Goal: Task Accomplishment & Management: Use online tool/utility

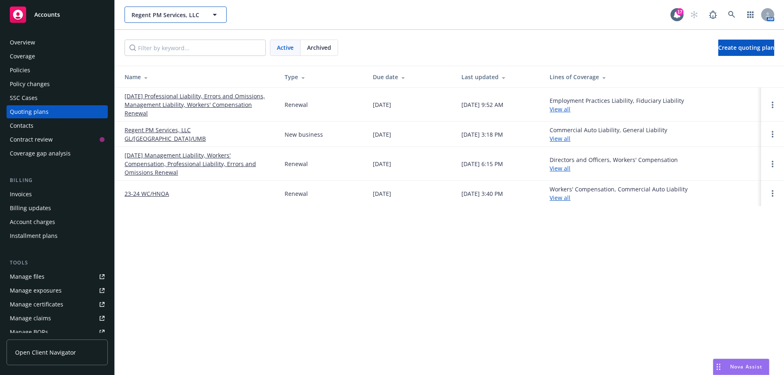
click at [216, 15] on icon "button" at bounding box center [215, 15] width 10 height 10
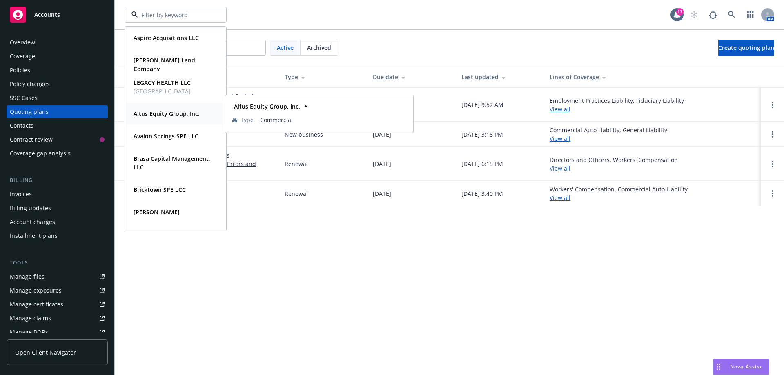
click at [163, 114] on strong "Altus Equity Group, Inc." at bounding box center [167, 114] width 66 height 8
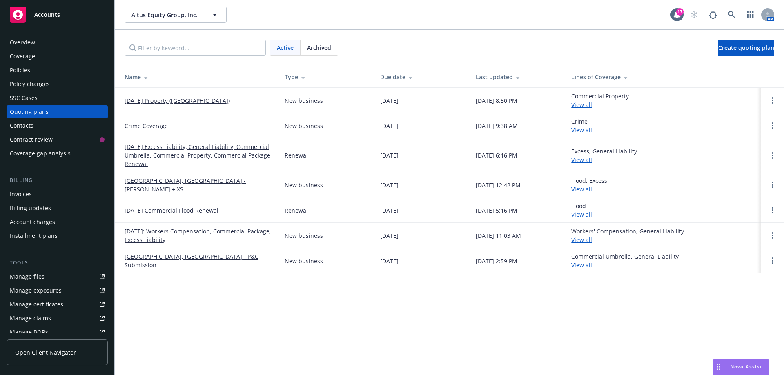
click at [36, 83] on div "Policy changes" at bounding box center [30, 84] width 40 height 13
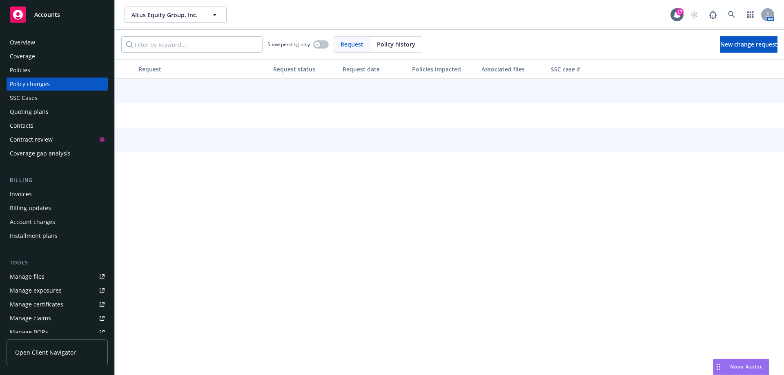
click at [33, 82] on div "Policy changes" at bounding box center [30, 84] width 40 height 13
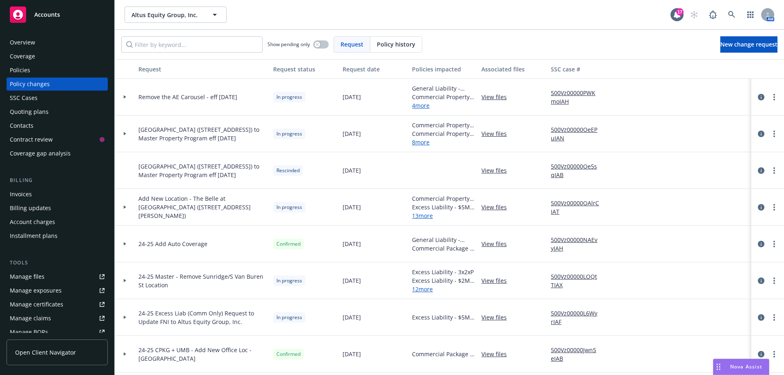
click at [126, 135] on icon at bounding box center [124, 133] width 3 height 3
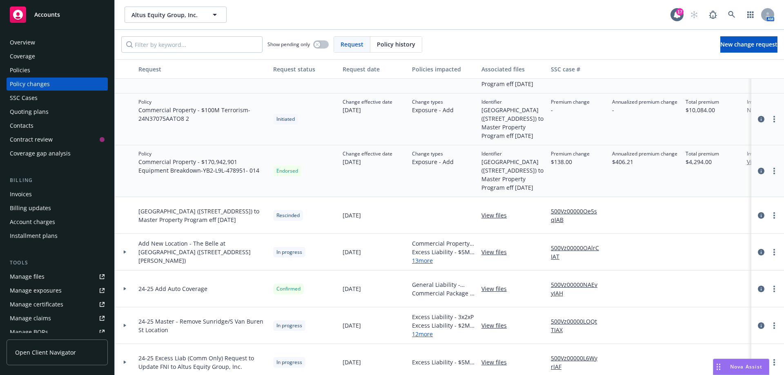
scroll to position [367, 0]
click at [20, 196] on div "Invoices" at bounding box center [21, 194] width 22 height 13
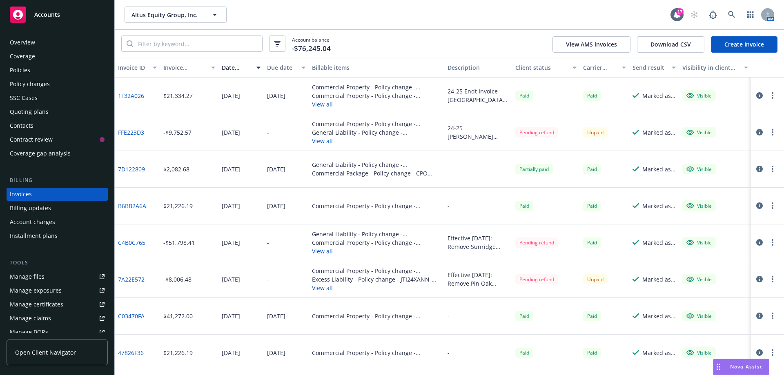
click at [133, 95] on link "1F32A026" at bounding box center [131, 95] width 26 height 9
click at [22, 82] on div "Policy changes" at bounding box center [30, 84] width 40 height 13
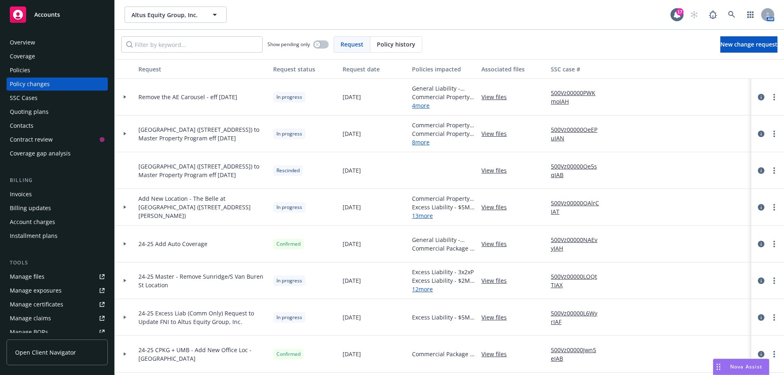
click at [125, 134] on icon at bounding box center [125, 133] width 2 height 3
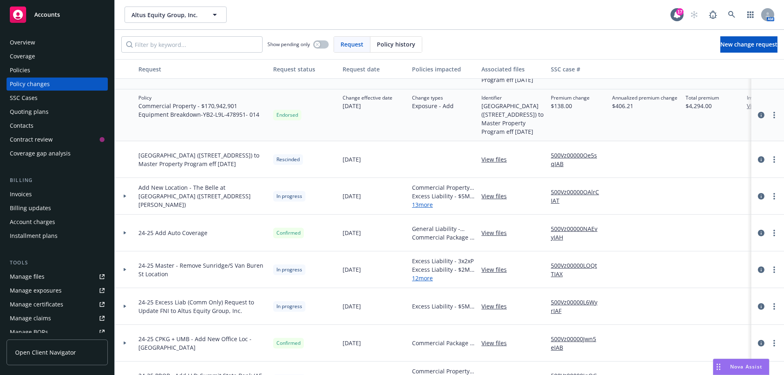
scroll to position [449, 0]
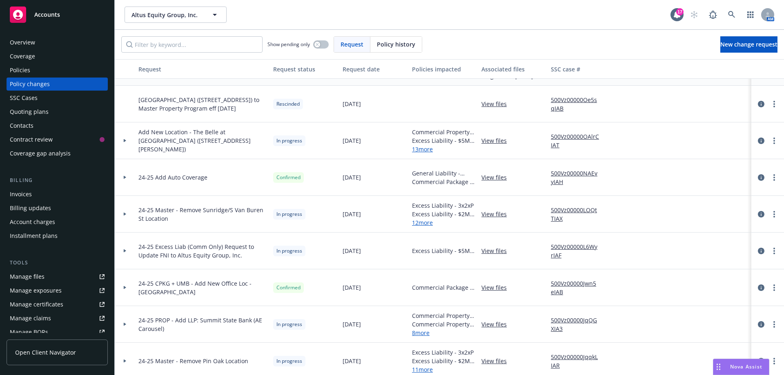
click at [20, 191] on div "Invoices" at bounding box center [21, 194] width 22 height 13
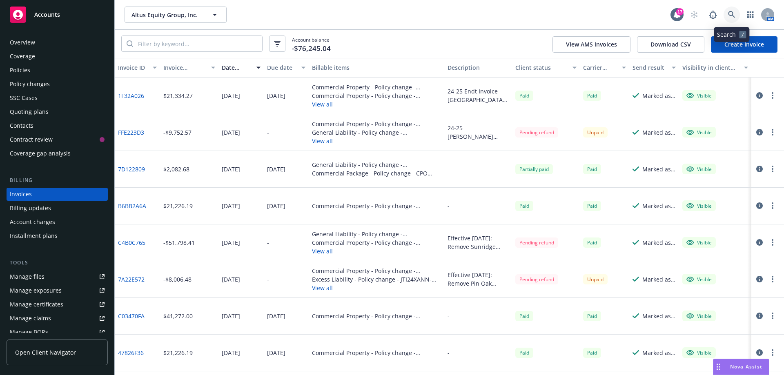
click at [733, 16] on icon at bounding box center [731, 14] width 7 height 7
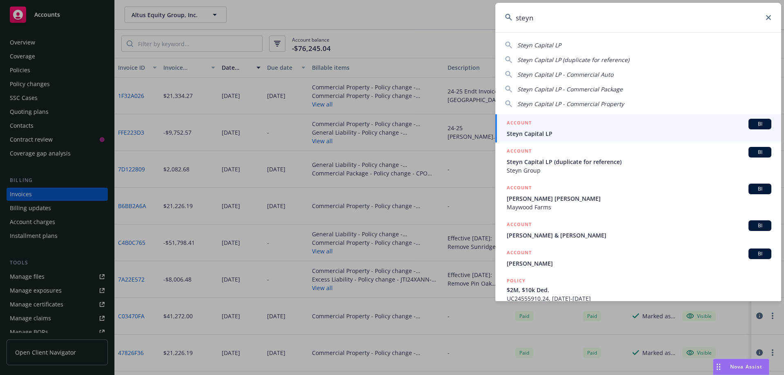
type input "steyn"
click at [553, 131] on span "Steyn Capital LP" at bounding box center [639, 133] width 265 height 9
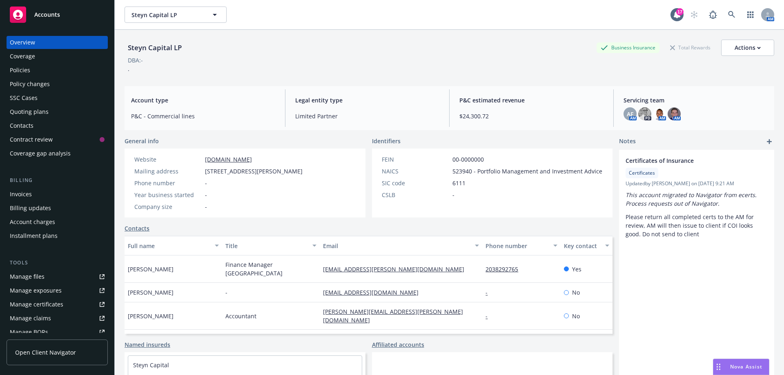
click at [21, 71] on div "Policies" at bounding box center [20, 70] width 20 height 13
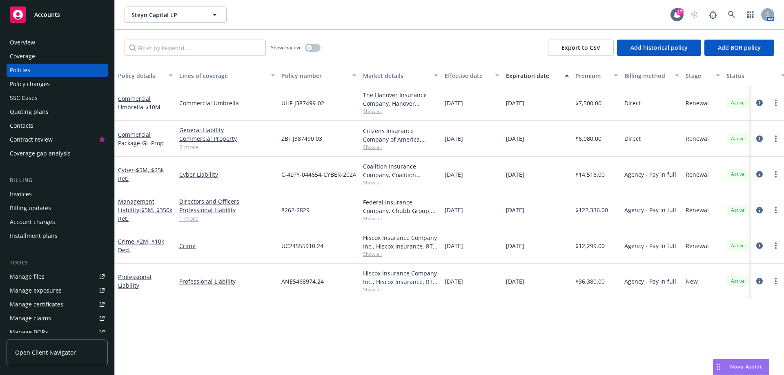
click at [194, 216] on link "1 more" at bounding box center [227, 218] width 96 height 9
click at [214, 14] on icon "button" at bounding box center [215, 15] width 4 height 2
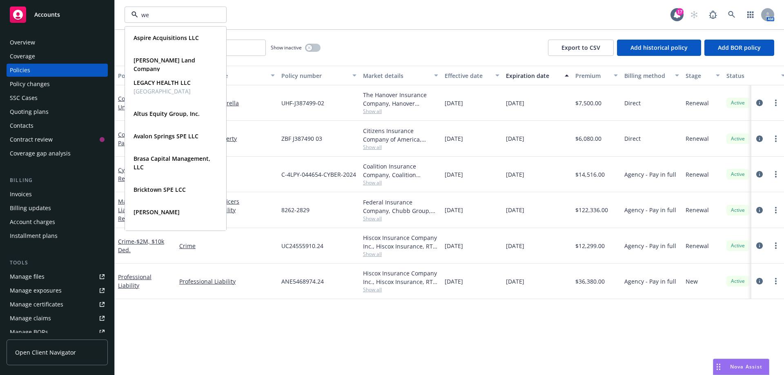
type input "wes"
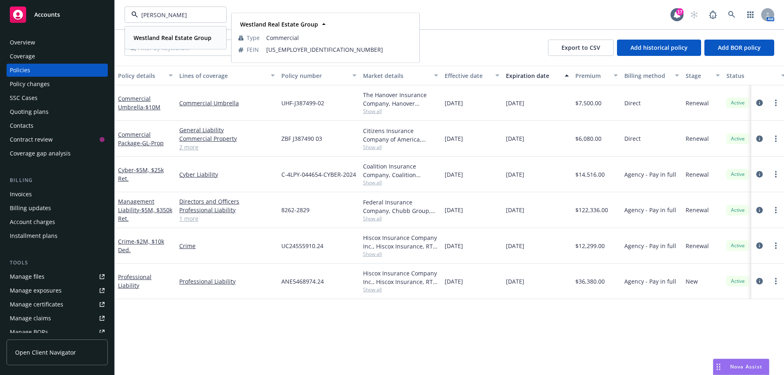
click at [180, 36] on strong "Westland Real Estate Group" at bounding box center [173, 38] width 78 height 8
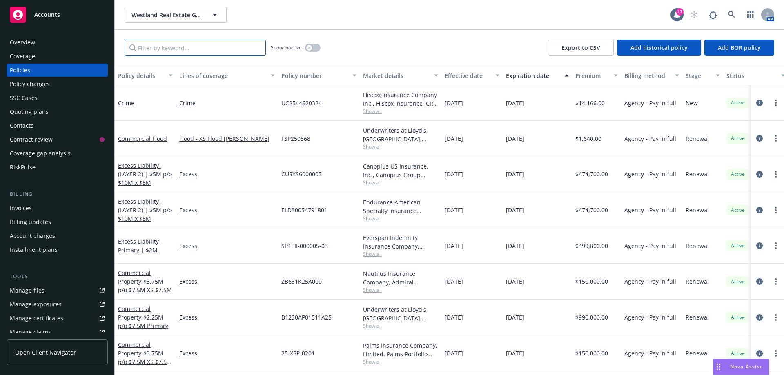
click at [166, 51] on input "Filter by keyword..." at bounding box center [195, 48] width 141 height 16
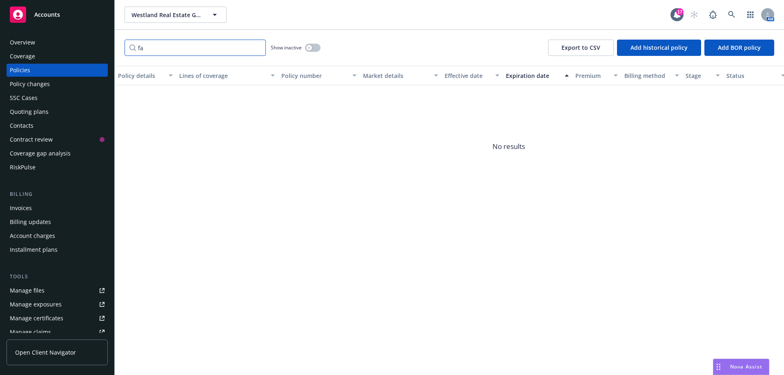
type input "f"
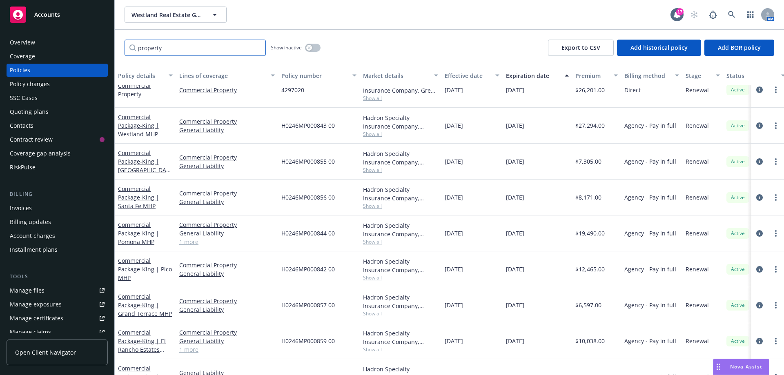
scroll to position [529, 0]
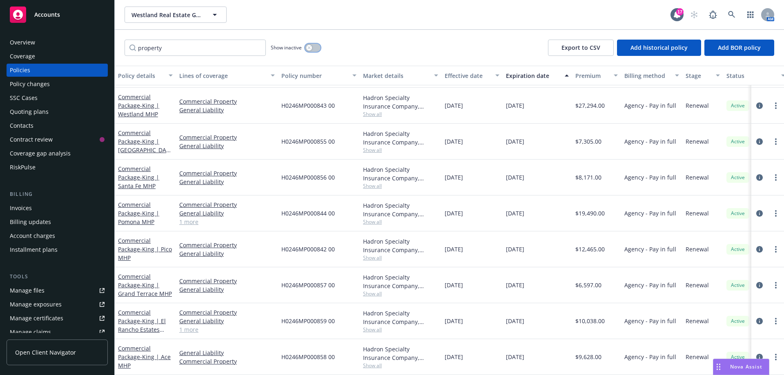
click at [315, 48] on button "button" at bounding box center [313, 48] width 16 height 8
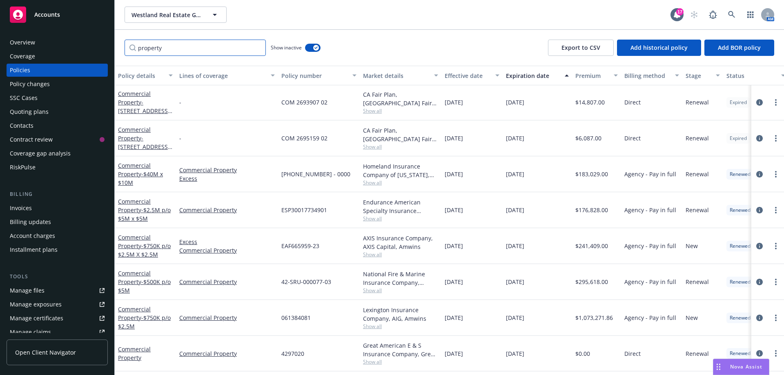
drag, startPoint x: 179, startPoint y: 49, endPoint x: 81, endPoint y: 44, distance: 97.7
click at [81, 44] on div "Accounts Overview Coverage Policies Policy changes SSC Cases Quoting plans Cont…" at bounding box center [392, 187] width 784 height 375
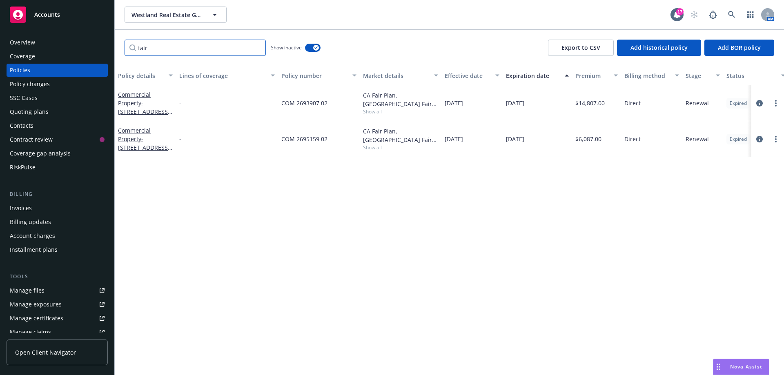
scroll to position [0, 0]
click at [154, 50] on input "fair" at bounding box center [195, 48] width 141 height 16
drag, startPoint x: 180, startPoint y: 51, endPoint x: 47, endPoint y: 20, distance: 136.3
click at [47, 22] on div "Accounts Overview Coverage Policies Policy changes SSC Cases Quoting plans Cont…" at bounding box center [392, 187] width 784 height 375
type input "bailey"
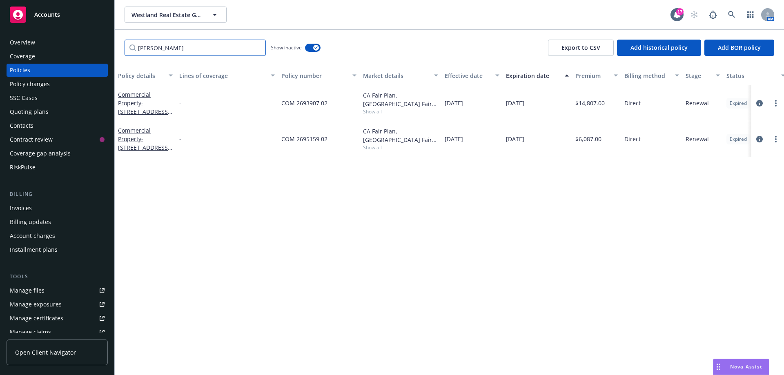
click at [166, 52] on input "bailey" at bounding box center [195, 48] width 141 height 16
click at [167, 48] on input "bailey" at bounding box center [195, 48] width 141 height 16
click at [309, 47] on button "button" at bounding box center [313, 48] width 16 height 8
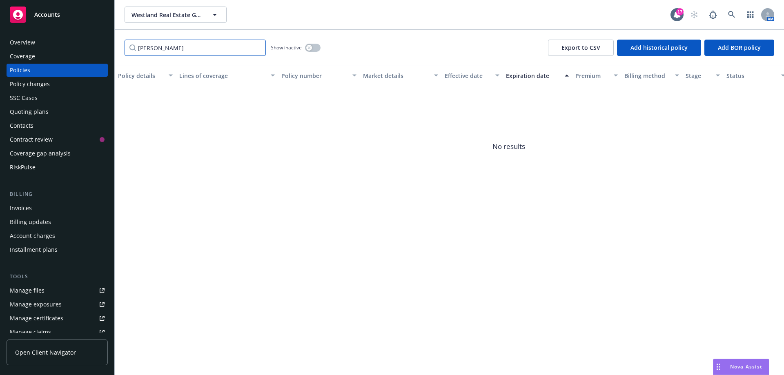
click at [182, 47] on input "bailey" at bounding box center [195, 48] width 141 height 16
click at [256, 48] on input "bailey" at bounding box center [195, 48] width 141 height 16
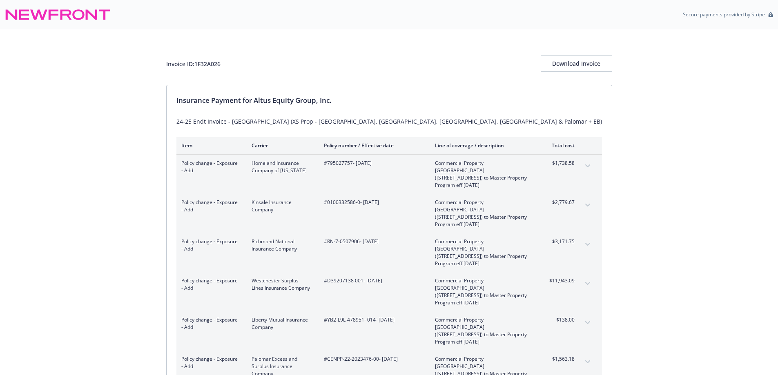
scroll to position [41, 0]
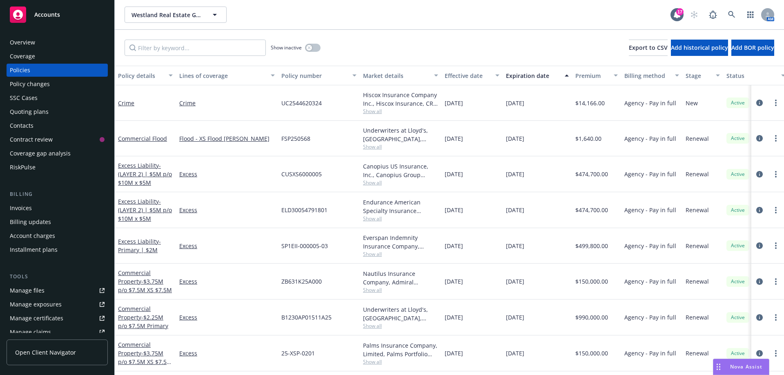
click at [62, 349] on span "Open Client Navigator" at bounding box center [45, 352] width 61 height 9
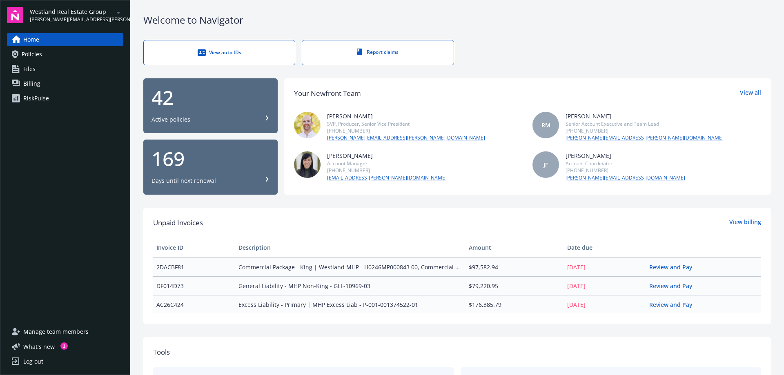
click at [38, 66] on link "Files" at bounding box center [65, 68] width 116 height 13
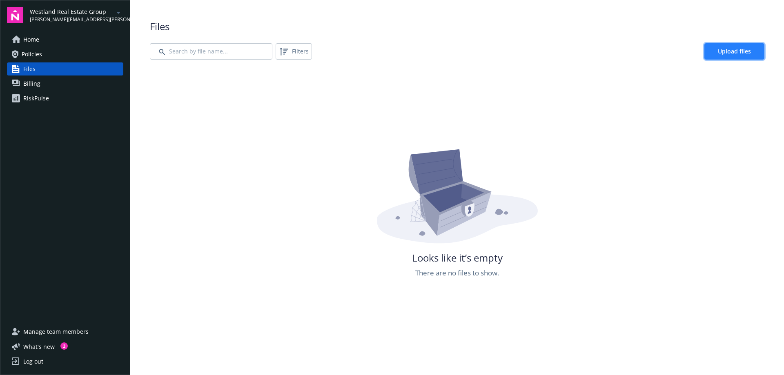
click at [741, 48] on span "Upload files" at bounding box center [734, 51] width 33 height 8
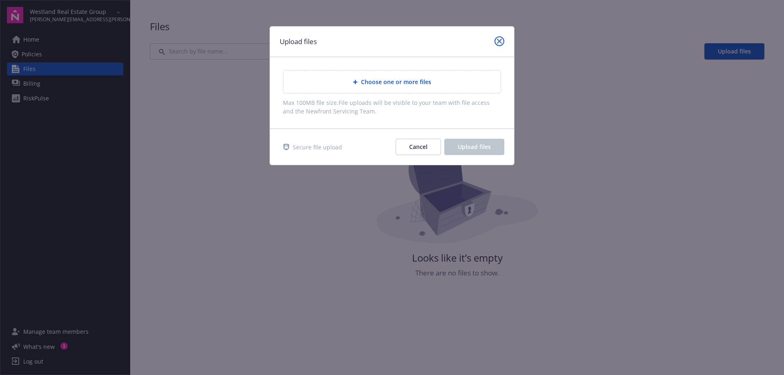
click at [501, 42] on icon "close" at bounding box center [499, 41] width 5 height 5
